Goal: Task Accomplishment & Management: Manage account settings

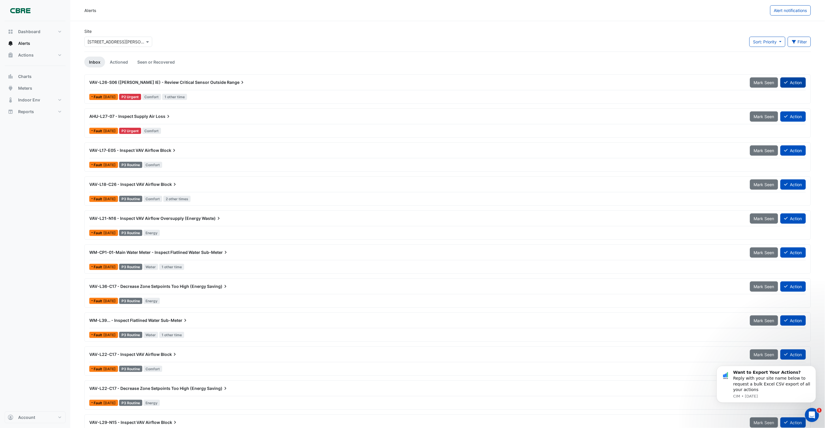
click at [792, 82] on button "Action" at bounding box center [793, 82] width 25 height 10
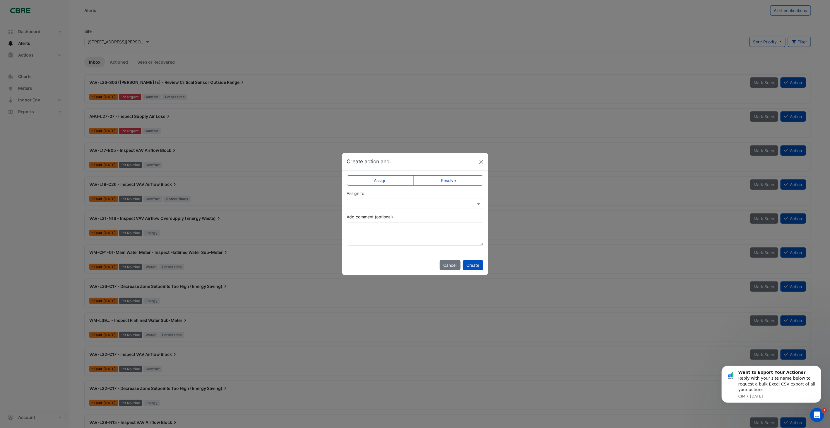
click at [366, 203] on input "text" at bounding box center [409, 204] width 118 height 6
click at [464, 203] on input "****" at bounding box center [409, 204] width 118 height 6
type input "****"
click at [411, 235] on textarea "Add comment (optional)" at bounding box center [415, 233] width 136 height 23
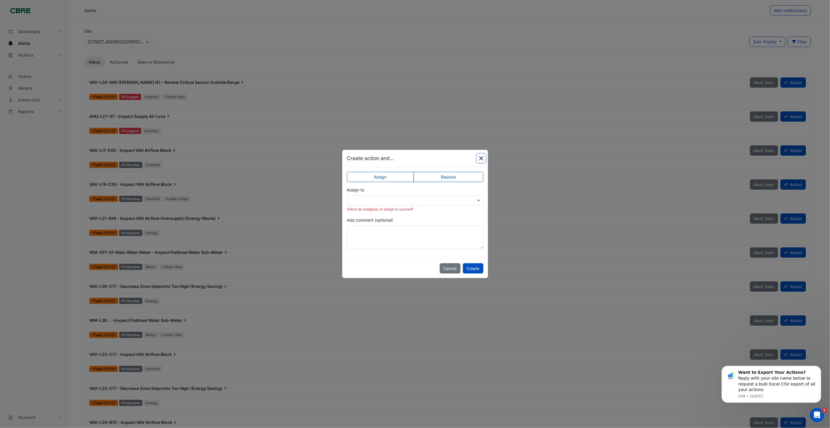
click at [481, 160] on button "Close" at bounding box center [481, 158] width 9 height 9
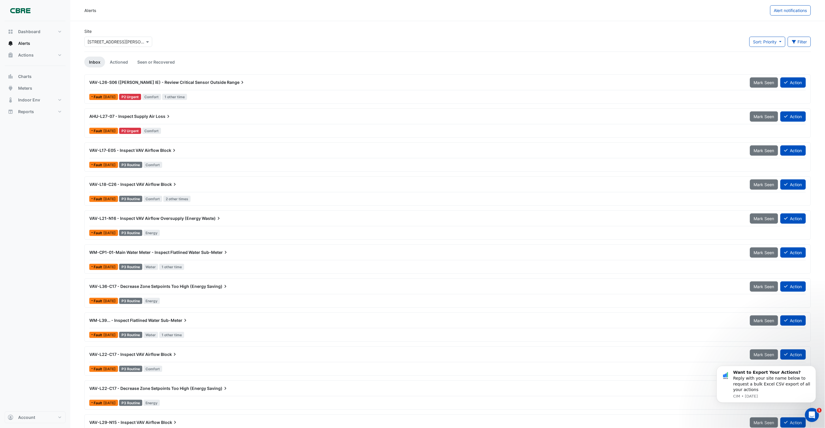
click at [230, 82] on div "VAV-L26-S06 ([PERSON_NAME] IE) - Review Critical Sensor Outside Range" at bounding box center [416, 82] width 654 height 6
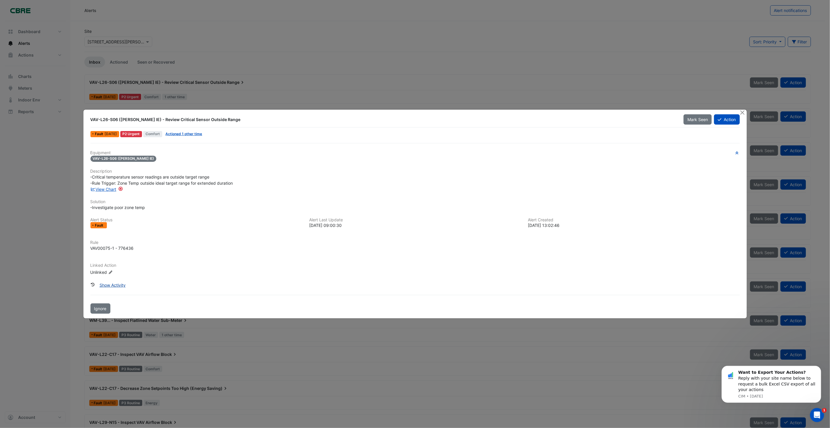
click at [116, 283] on button "Show Activity" at bounding box center [113, 285] width 34 height 10
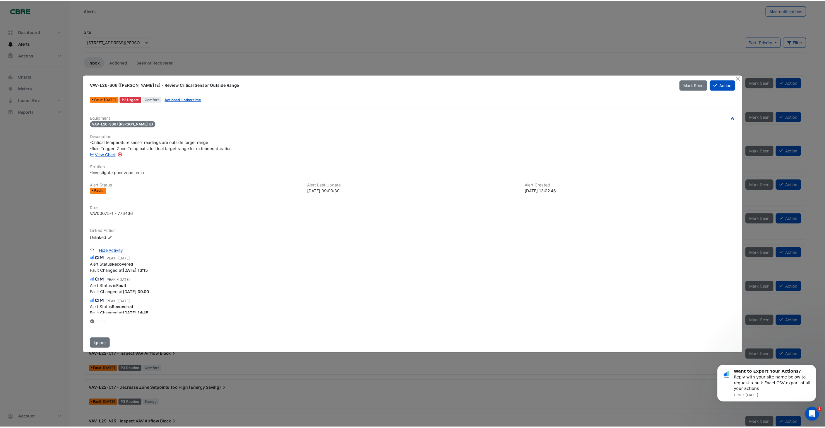
scroll to position [373, 0]
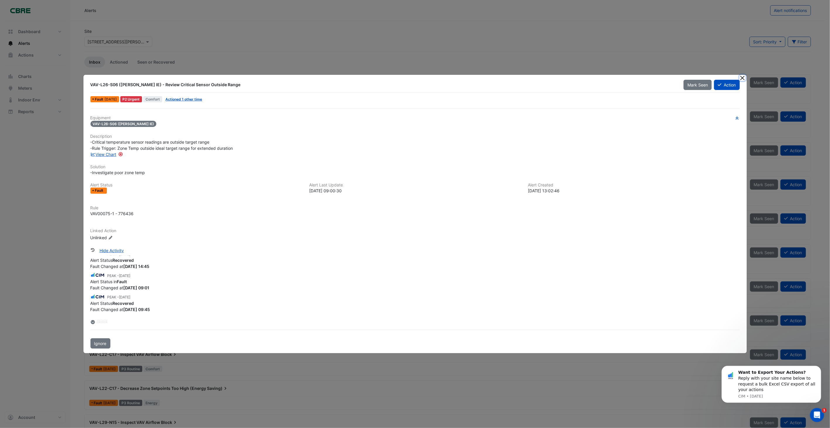
click at [741, 77] on button "Close" at bounding box center [743, 78] width 6 height 6
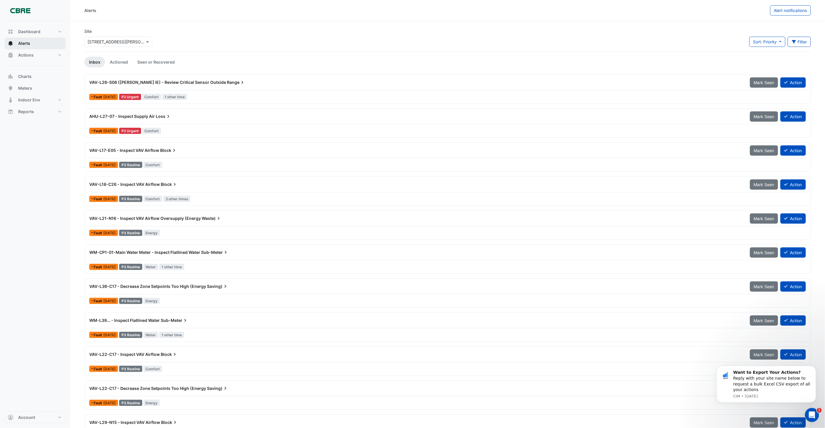
click at [25, 41] on span "Alerts" at bounding box center [24, 43] width 12 height 6
click at [199, 115] on div "AHU-L27-07 - Inspect Supply Air Loss" at bounding box center [416, 116] width 654 height 6
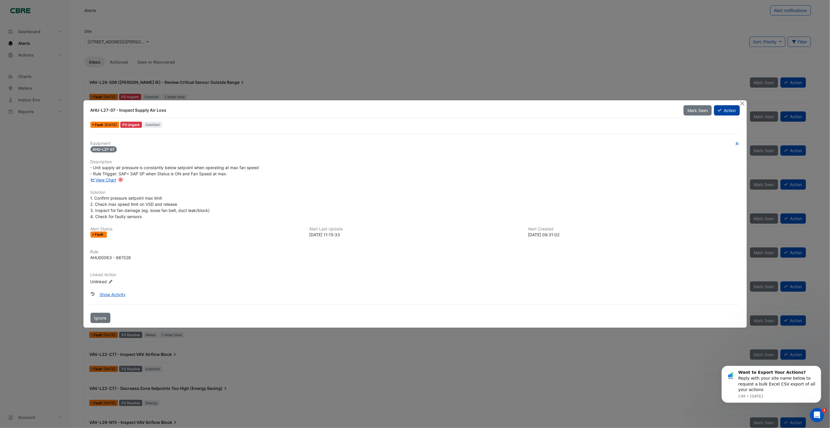
click at [729, 111] on button "Action" at bounding box center [726, 110] width 25 height 10
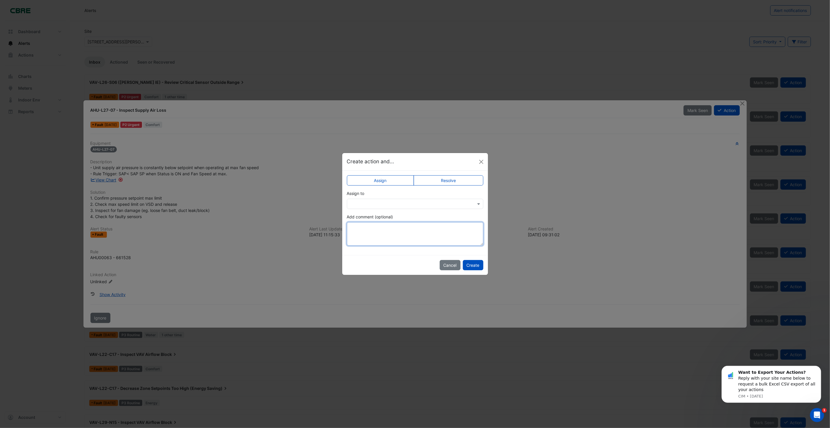
click at [399, 235] on textarea "Add comment (optional)" at bounding box center [415, 233] width 136 height 23
click at [480, 201] on span at bounding box center [479, 204] width 7 height 6
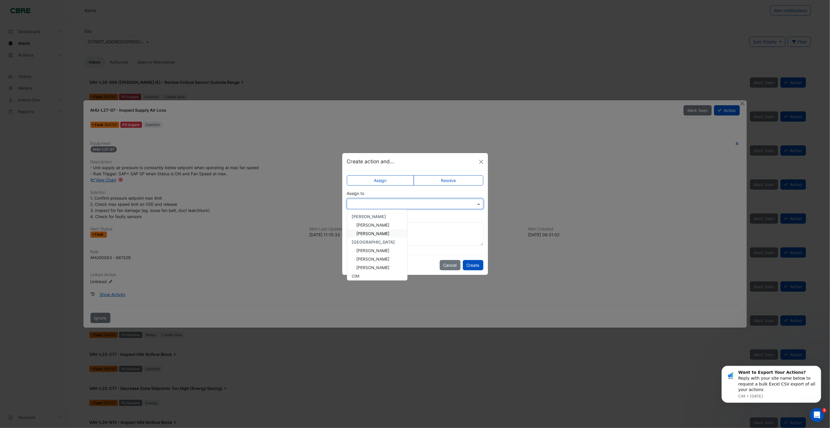
click at [374, 232] on span "[PERSON_NAME]" at bounding box center [373, 233] width 33 height 5
type input "*"
click at [486, 160] on div "Create action and..." at bounding box center [415, 161] width 146 height 17
click at [484, 160] on button "Close" at bounding box center [481, 161] width 9 height 9
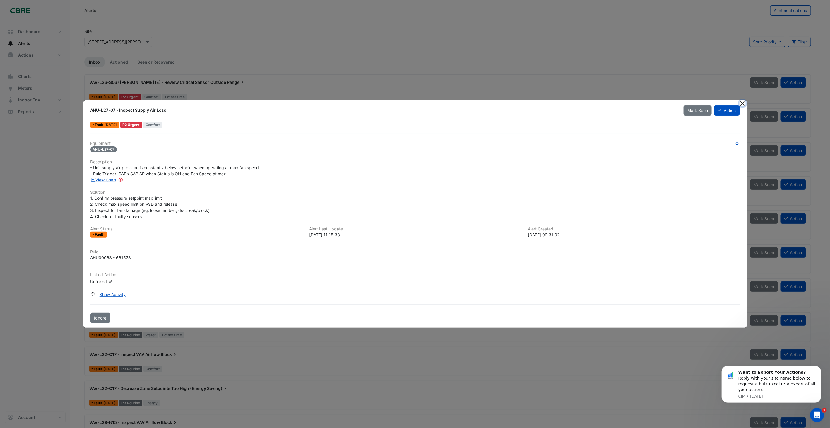
click at [743, 101] on button "Close" at bounding box center [743, 103] width 6 height 6
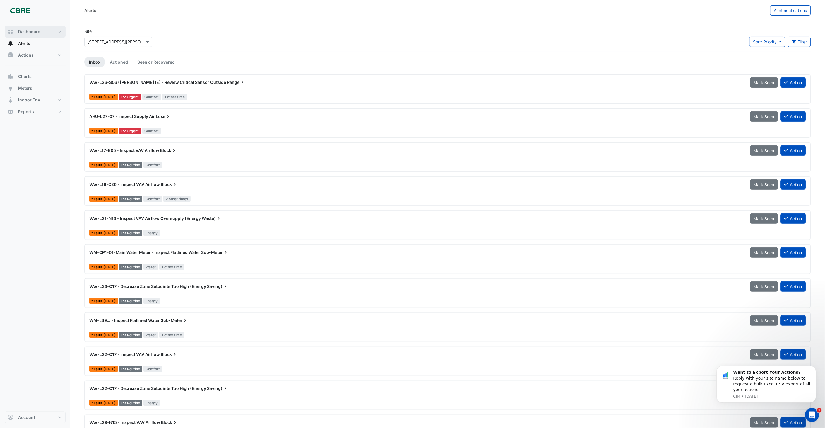
click at [36, 32] on span "Dashboard" at bounding box center [29, 32] width 22 height 6
select select "***"
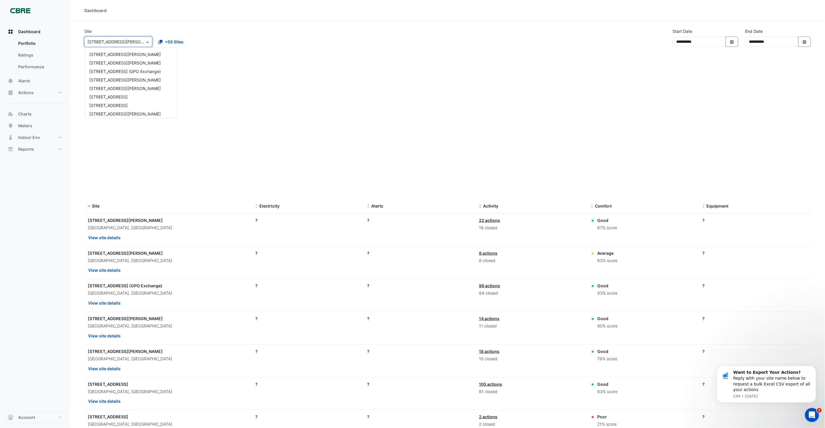
click at [121, 43] on input "text" at bounding box center [113, 42] width 50 height 6
click at [117, 50] on span "[STREET_ADDRESS][PERSON_NAME]" at bounding box center [124, 51] width 71 height 5
click at [124, 40] on input "text" at bounding box center [113, 42] width 50 height 6
click at [105, 52] on span "[STREET_ADDRESS][PERSON_NAME]" at bounding box center [124, 51] width 71 height 5
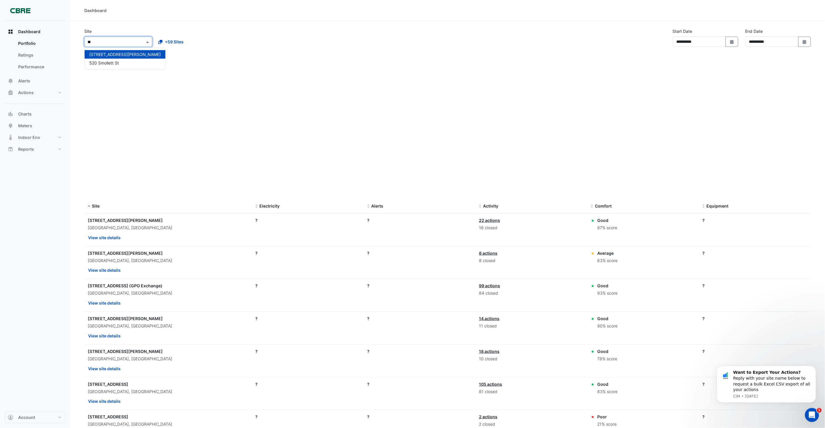
type input "***"
click at [112, 52] on span "[STREET_ADDRESS][PERSON_NAME]" at bounding box center [124, 54] width 71 height 5
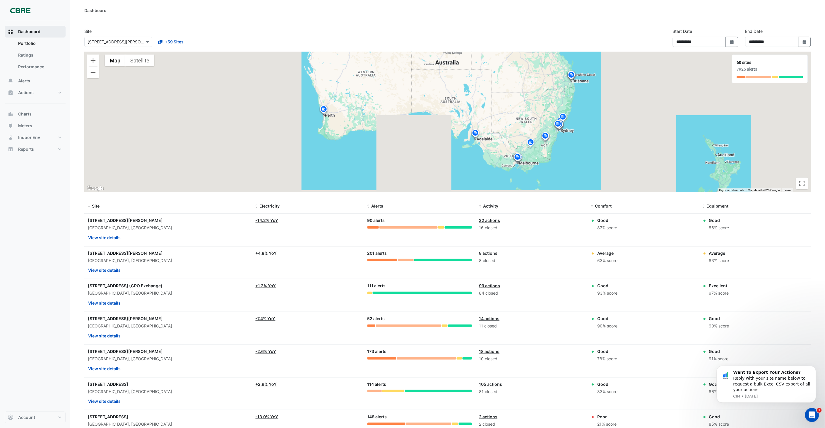
click at [27, 32] on span "Dashboard" at bounding box center [29, 32] width 22 height 6
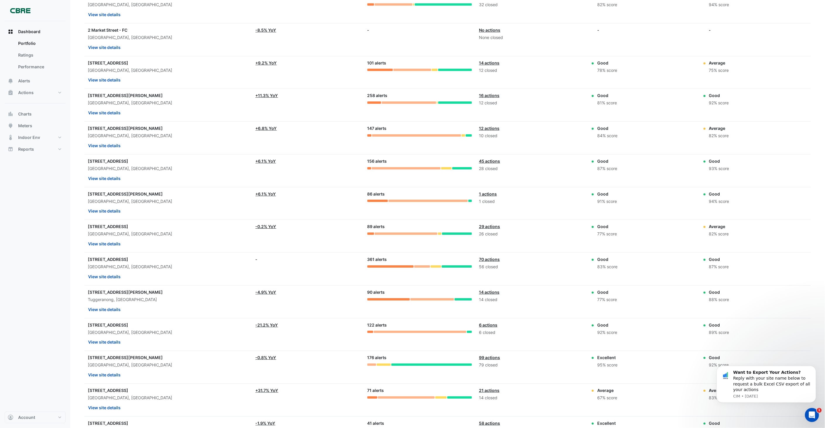
scroll to position [748, 0]
